Goal: Task Accomplishment & Management: Manage account settings

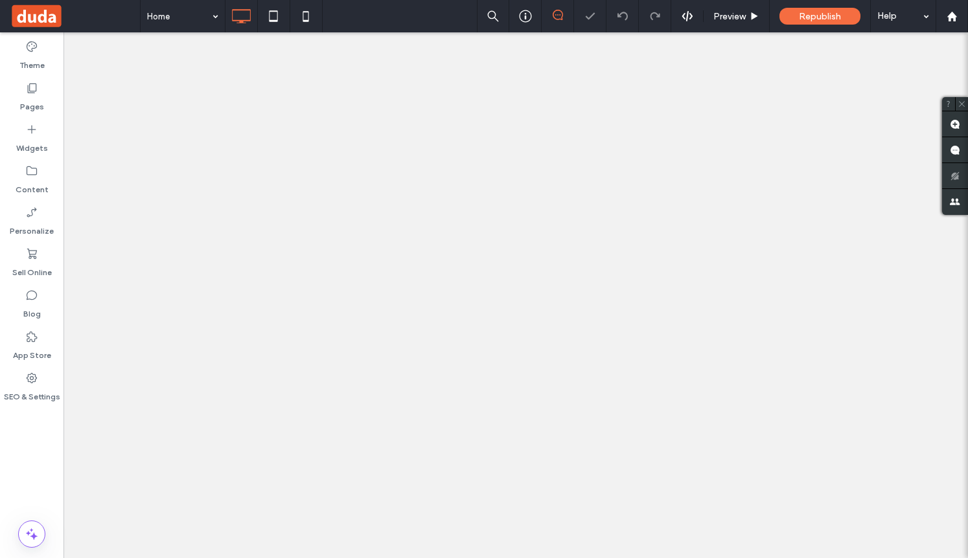
click at [40, 394] on label "SEO & Settings" at bounding box center [32, 394] width 56 height 18
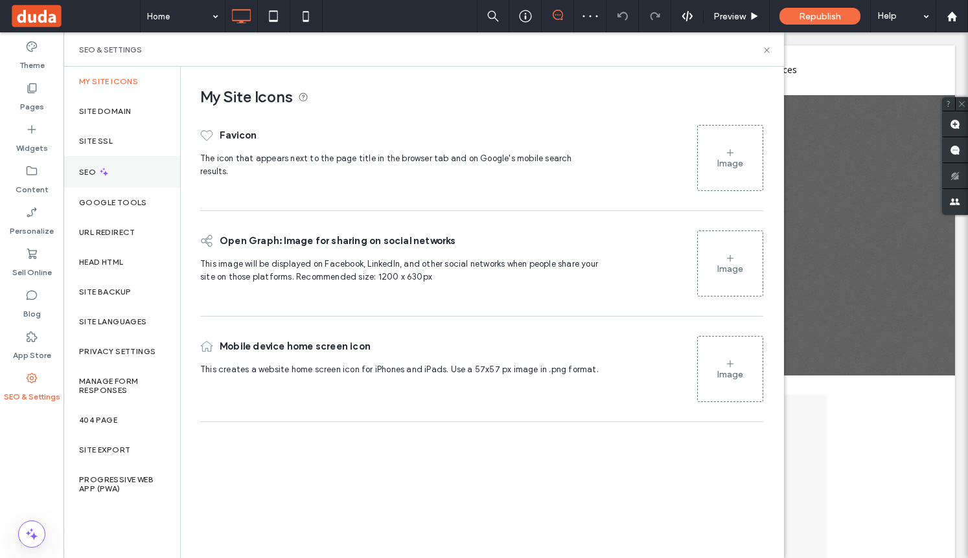
click at [155, 166] on div "SEO" at bounding box center [121, 172] width 117 height 32
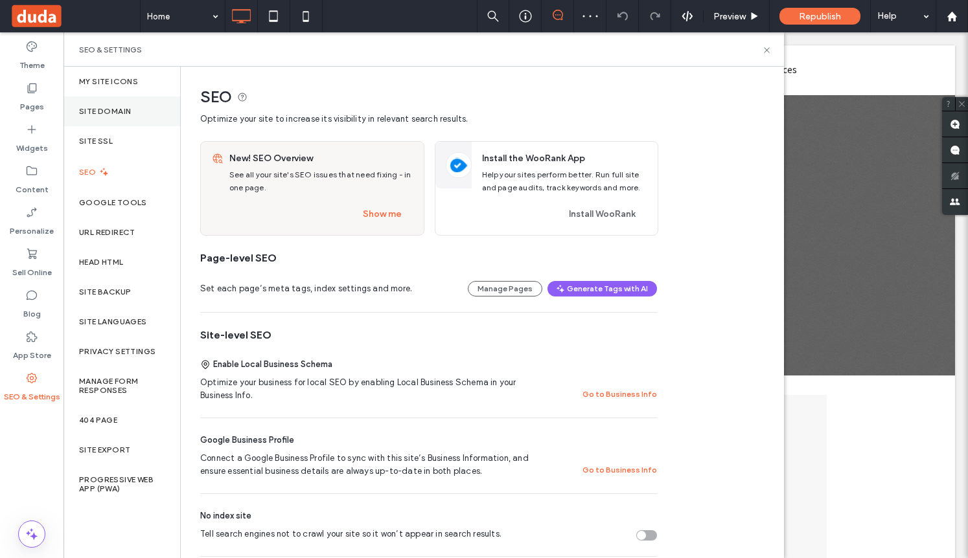
click at [144, 102] on div "Site Domain" at bounding box center [121, 112] width 117 height 30
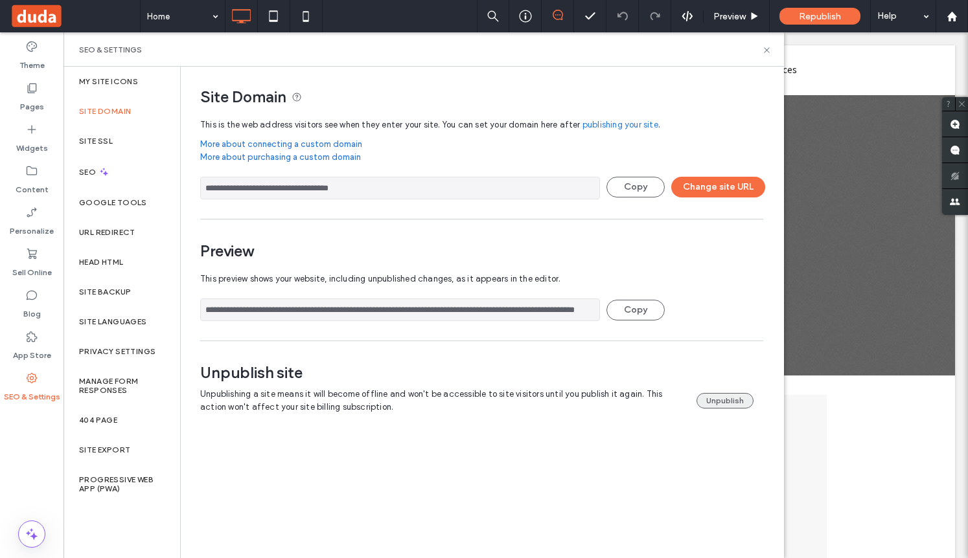
click at [722, 400] on button "Unpublish" at bounding box center [724, 401] width 57 height 16
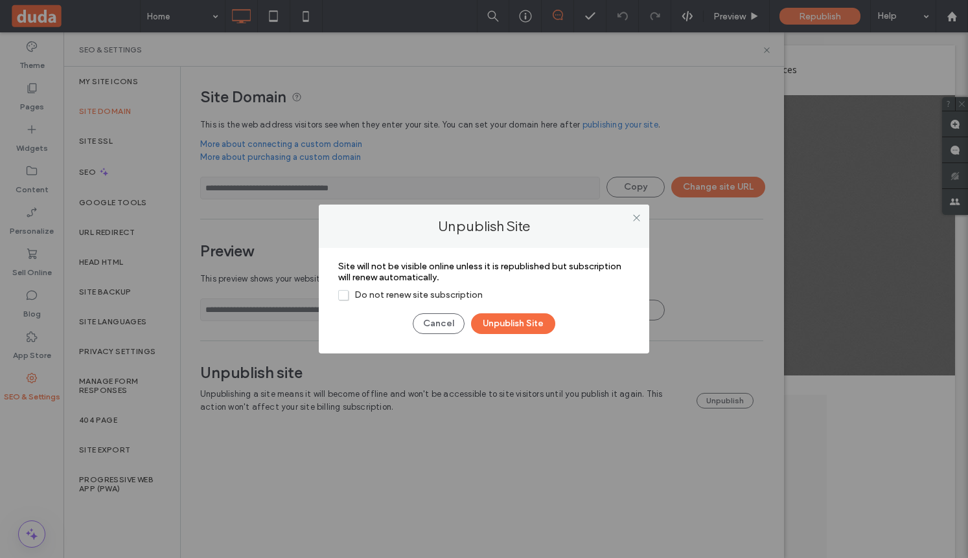
click at [439, 293] on span "Do not renew site subscription" at bounding box center [410, 295] width 144 height 11
click at [499, 323] on button "Unpublish Site" at bounding box center [513, 323] width 84 height 21
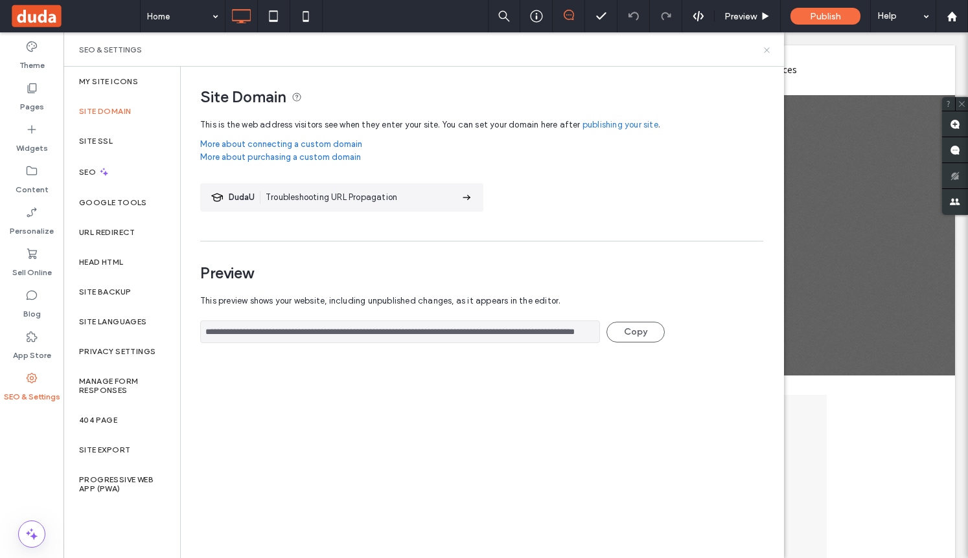
click at [769, 51] on icon at bounding box center [767, 50] width 10 height 10
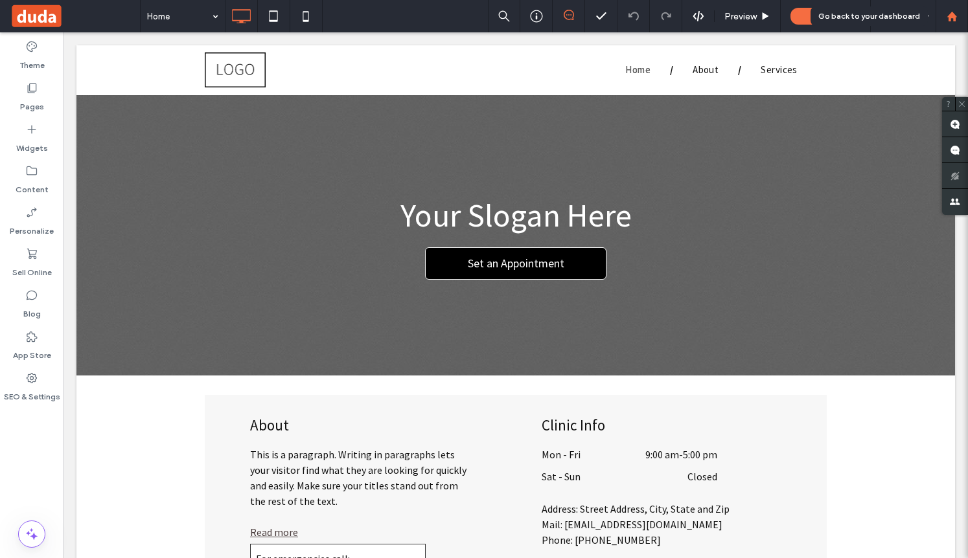
click at [954, 6] on div at bounding box center [951, 16] width 32 height 32
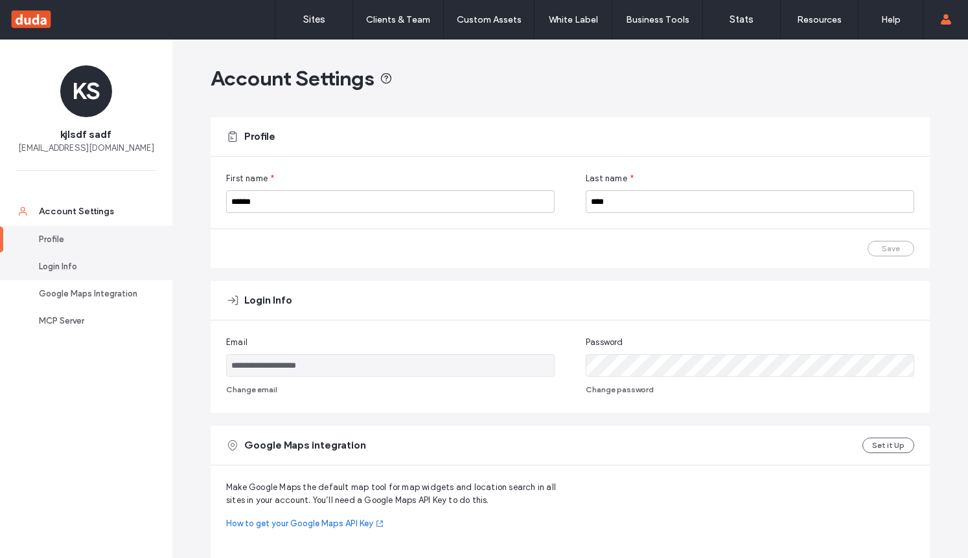
click at [115, 263] on div "Login Info" at bounding box center [92, 266] width 106 height 13
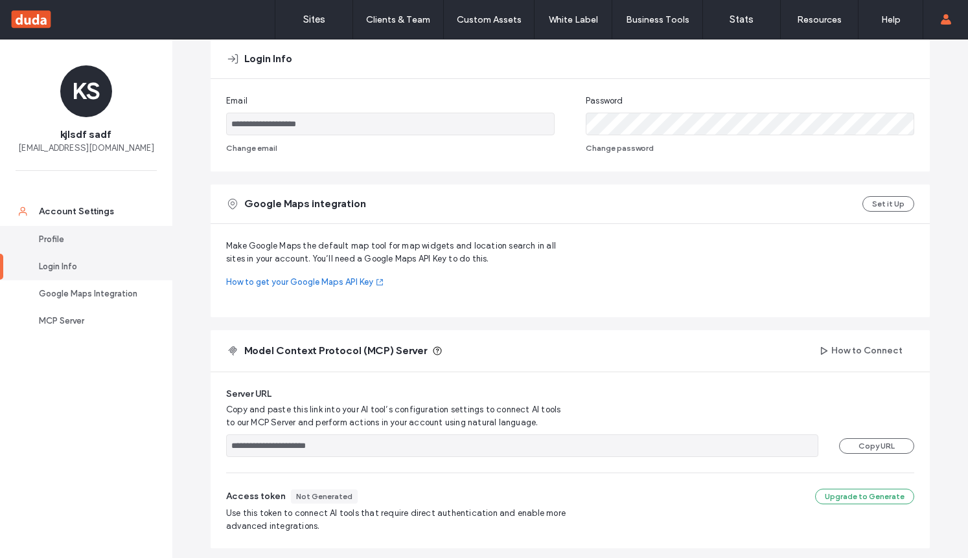
click at [113, 245] on div "Profile" at bounding box center [92, 239] width 106 height 13
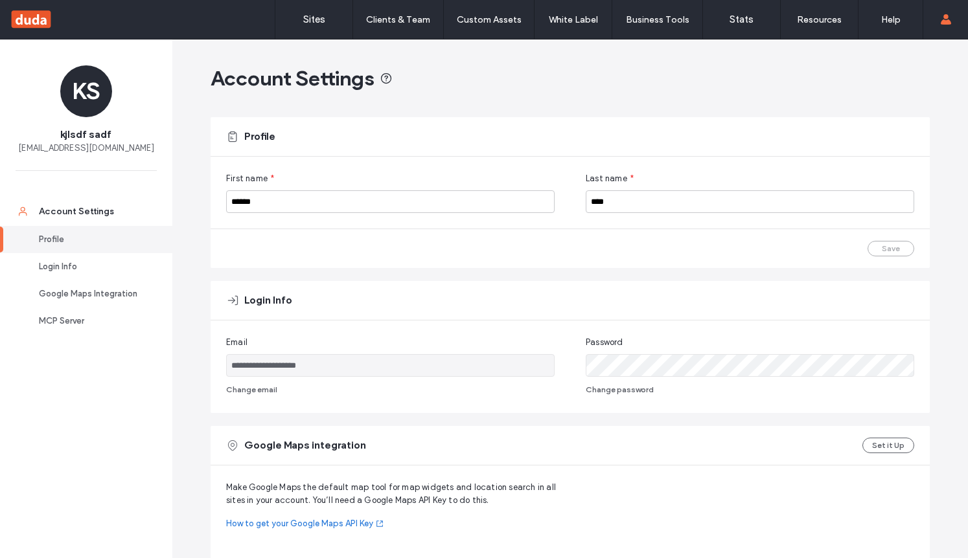
click at [591, 398] on div "**********" at bounding box center [570, 367] width 719 height 93
click at [591, 391] on button "Change password" at bounding box center [620, 390] width 68 height 16
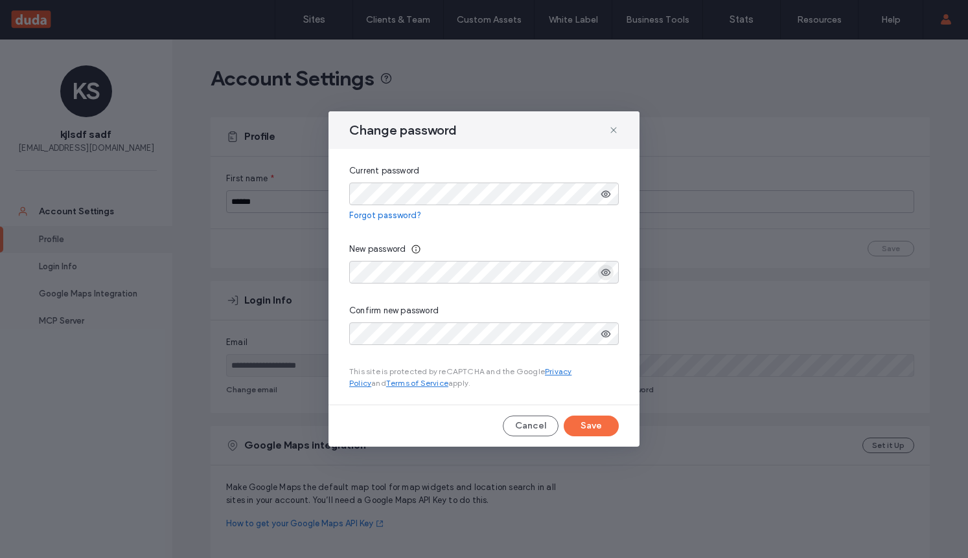
click at [605, 271] on use "button" at bounding box center [606, 272] width 10 height 7
click at [581, 418] on button "Save" at bounding box center [591, 426] width 55 height 21
